Goal: Go to known website: Access a specific website the user already knows

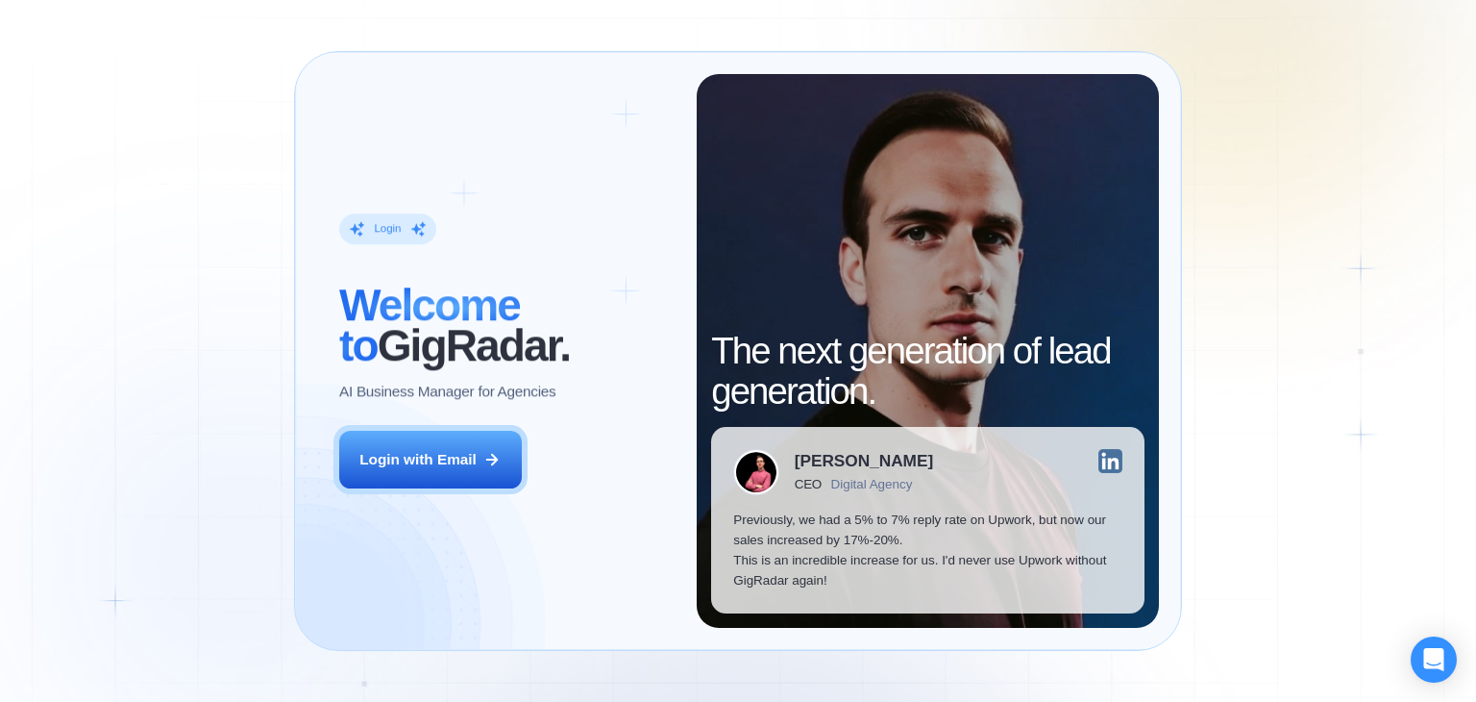
click at [460, 477] on button "Login with Email" at bounding box center [430, 460] width 183 height 58
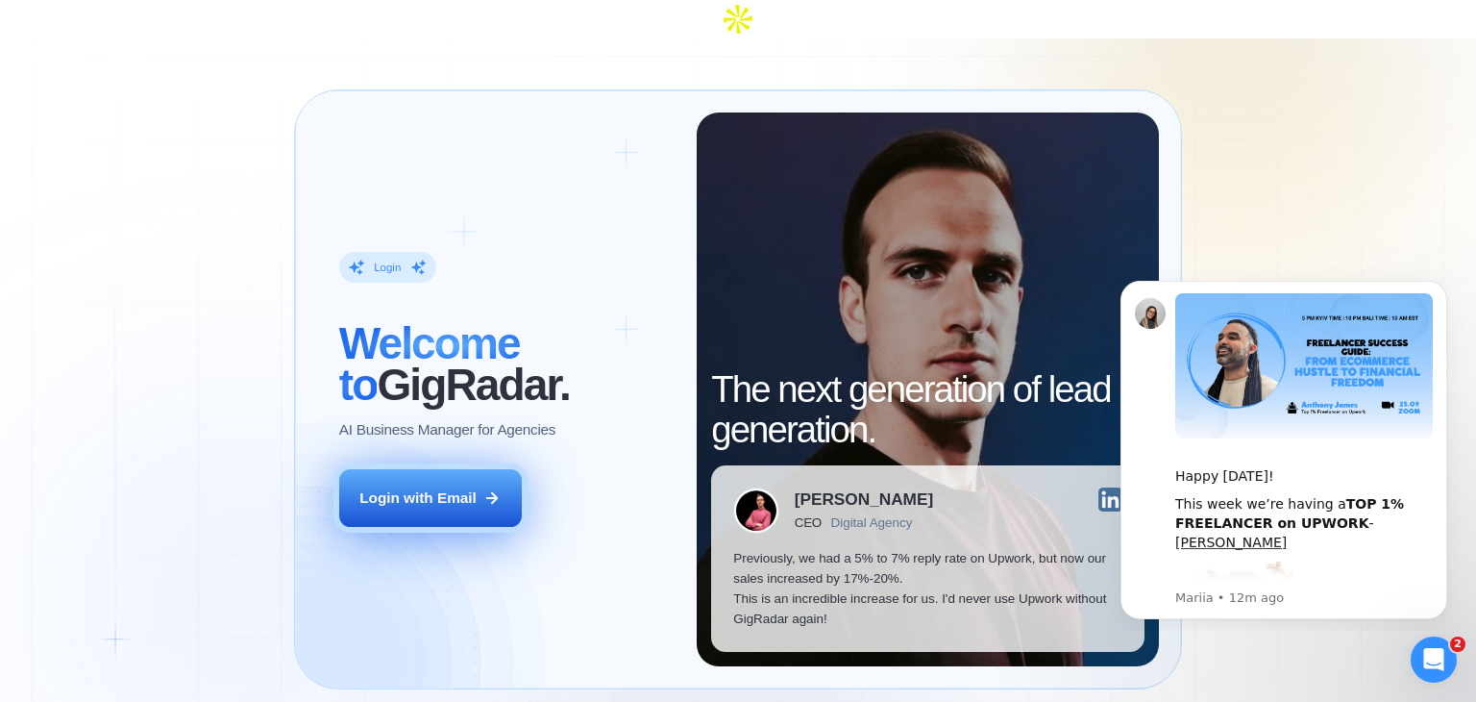
click at [444, 487] on div "Login with Email" at bounding box center [417, 497] width 117 height 20
